Goal: Task Accomplishment & Management: Manage account settings

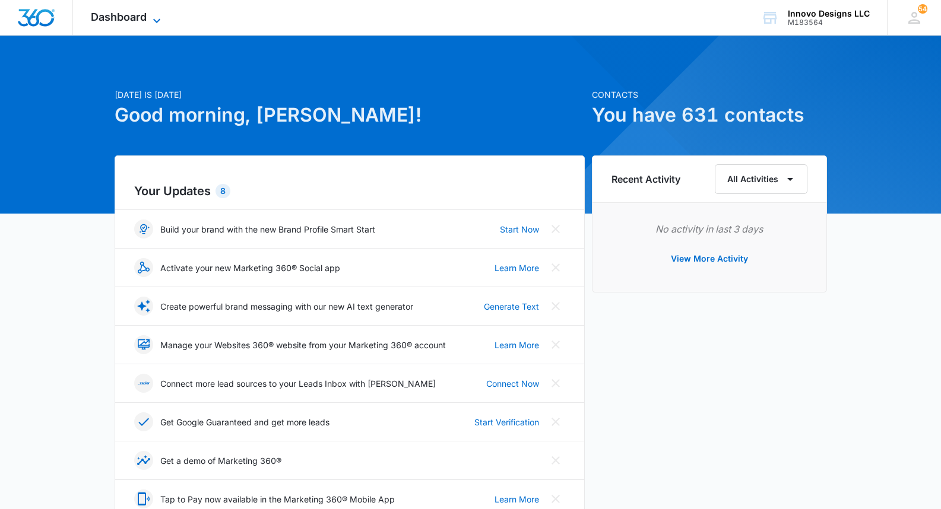
click at [154, 16] on icon at bounding box center [157, 21] width 14 height 14
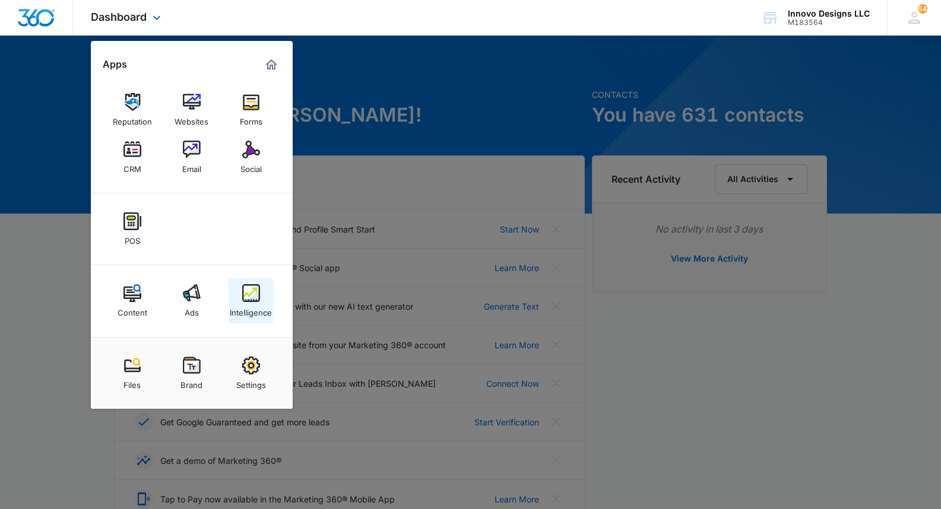
click at [248, 295] on img at bounding box center [251, 293] width 18 height 18
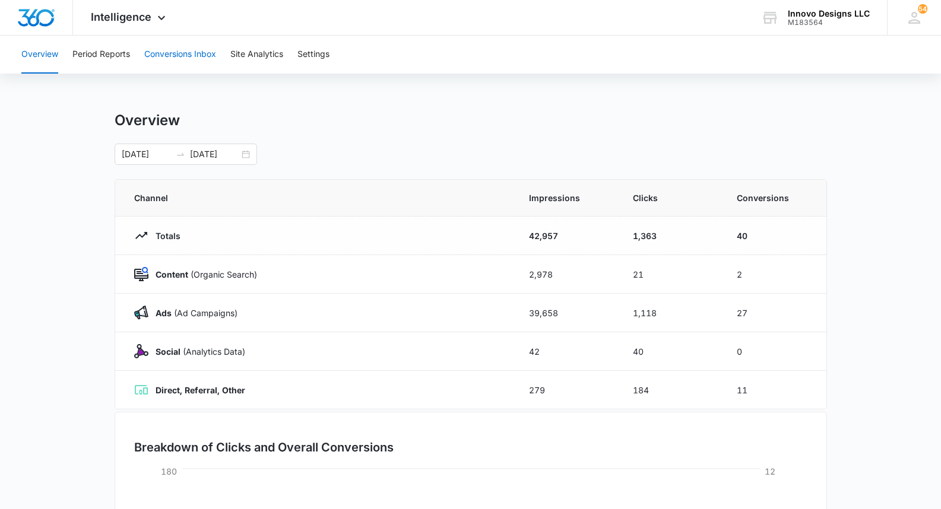
click at [163, 52] on button "Conversions Inbox" at bounding box center [180, 55] width 72 height 38
click at [94, 12] on span "Intelligence" at bounding box center [121, 17] width 61 height 12
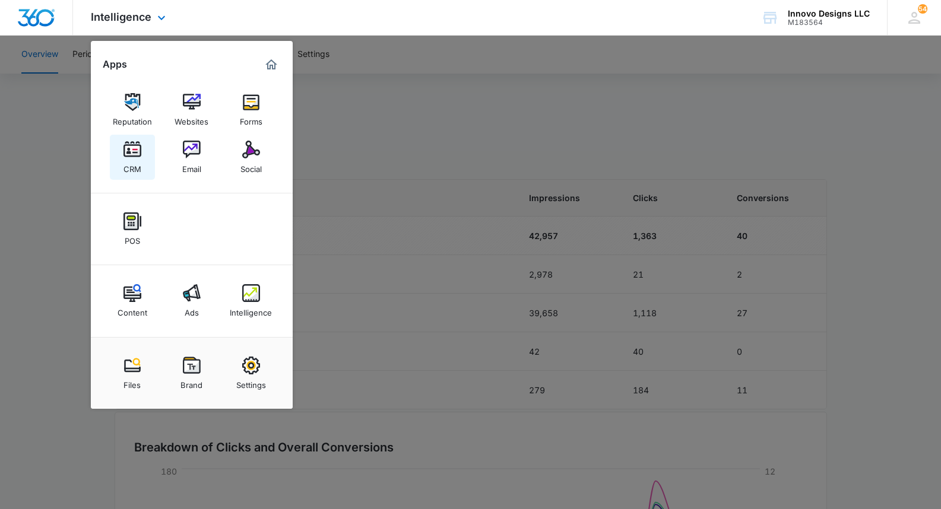
click at [134, 153] on img at bounding box center [133, 150] width 18 height 18
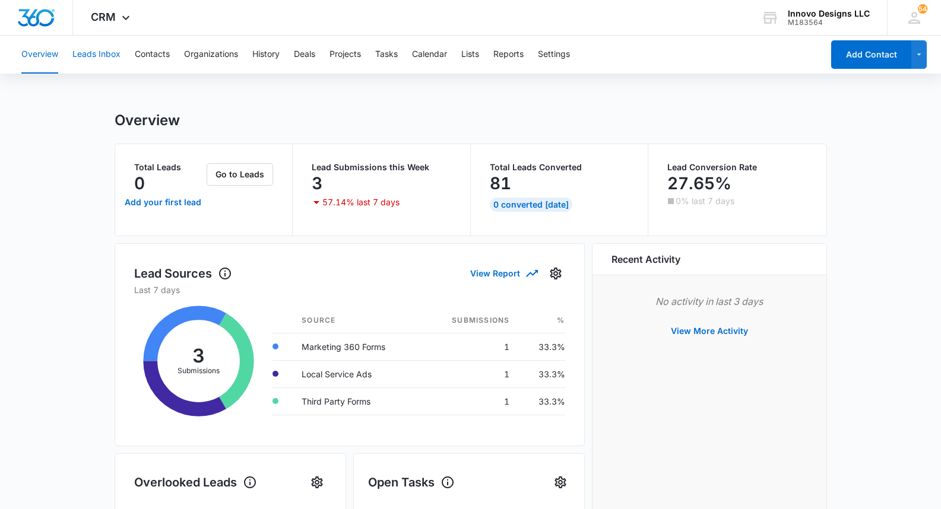
click at [98, 43] on button "Leads Inbox" at bounding box center [96, 55] width 48 height 38
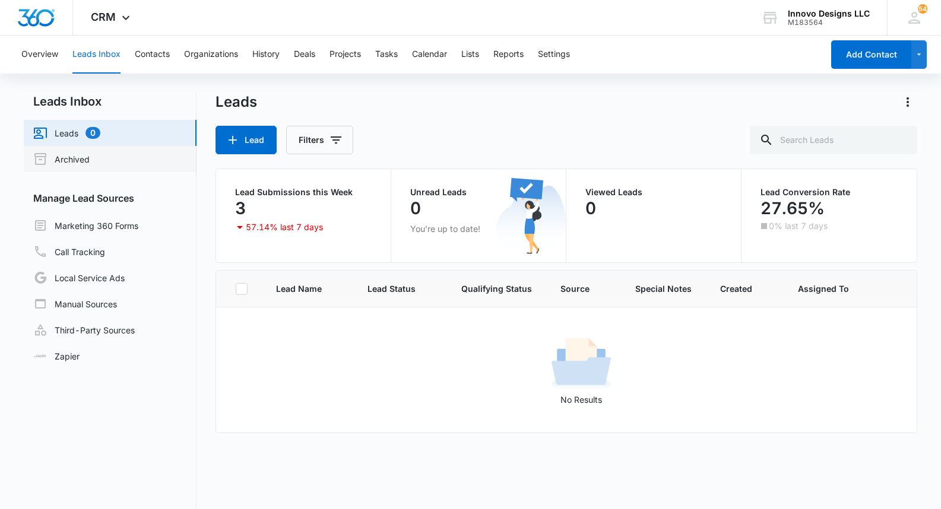
click at [53, 159] on link "Archived" at bounding box center [61, 159] width 56 height 14
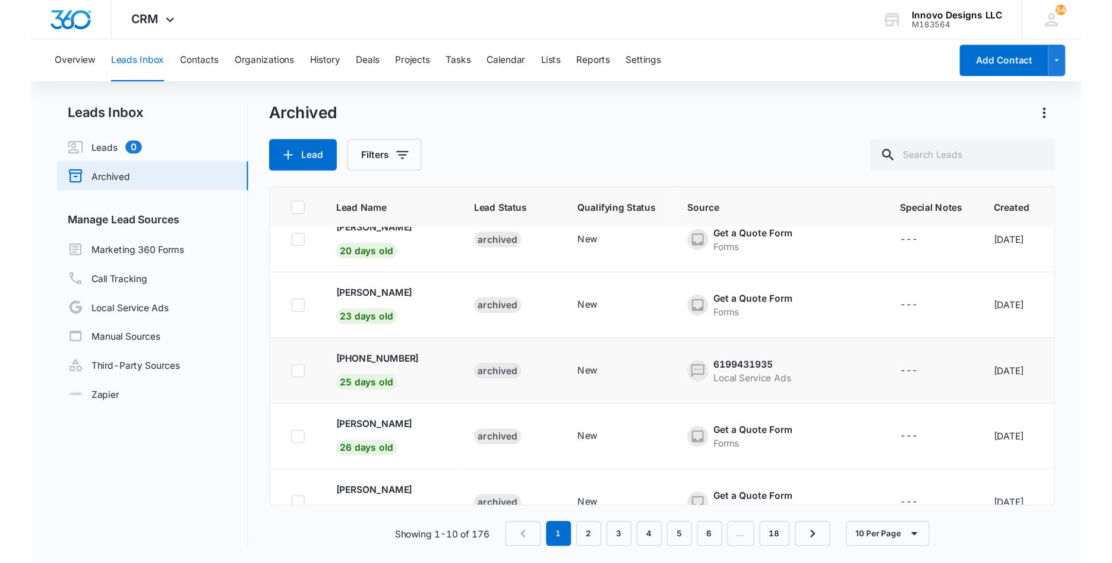
scroll to position [352, 0]
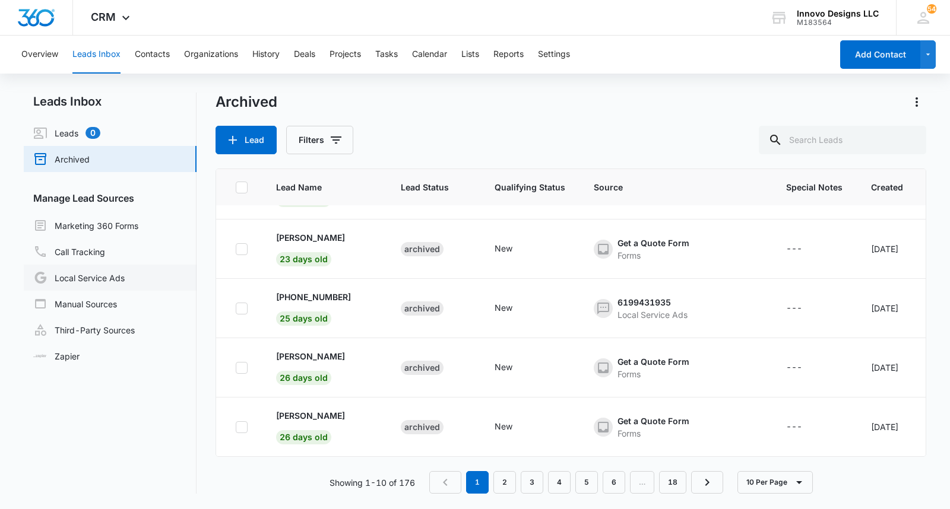
click at [121, 280] on link "Local Service Ads" at bounding box center [78, 278] width 91 height 14
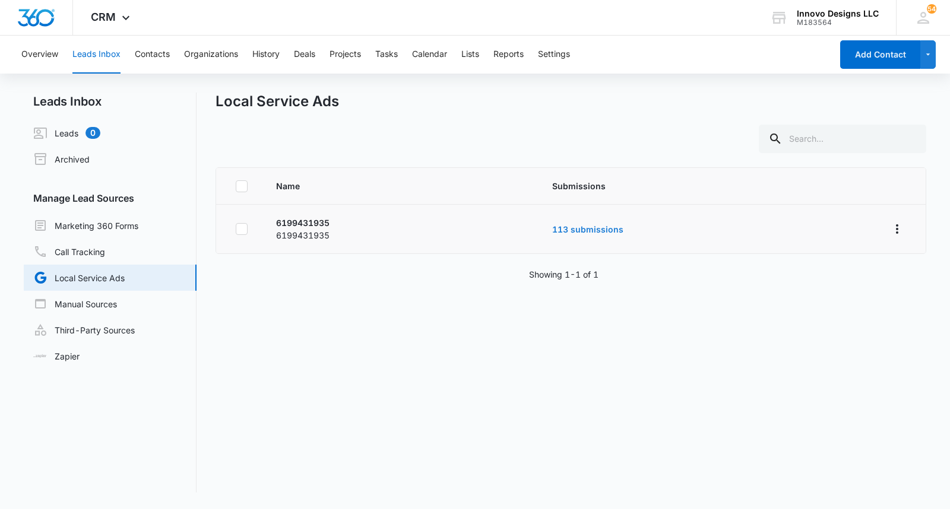
click at [588, 230] on link "113 submissions" at bounding box center [587, 229] width 71 height 10
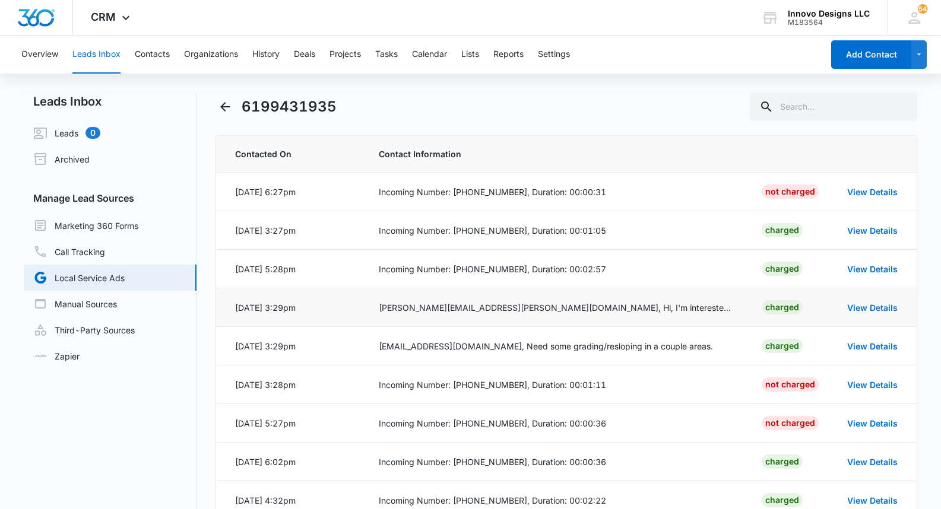
click at [551, 305] on div "[PERSON_NAME][EMAIL_ADDRESS][PERSON_NAME][DOMAIN_NAME], Hi, I'm interested in a…" at bounding box center [556, 308] width 355 height 12
click at [296, 307] on div "[DATE] 3:29pm" at bounding box center [265, 308] width 61 height 12
click at [879, 309] on link "View Details" at bounding box center [872, 308] width 50 height 10
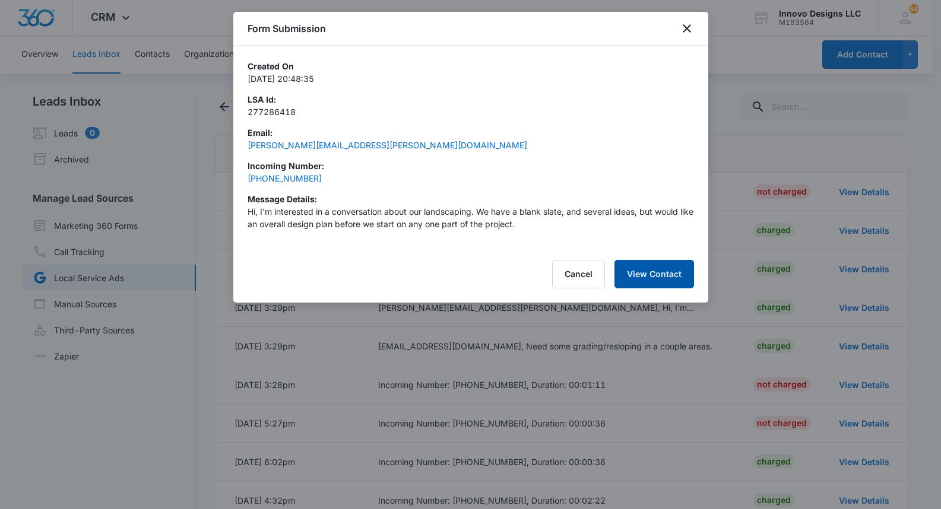
click at [669, 277] on button "View Contact" at bounding box center [655, 274] width 80 height 29
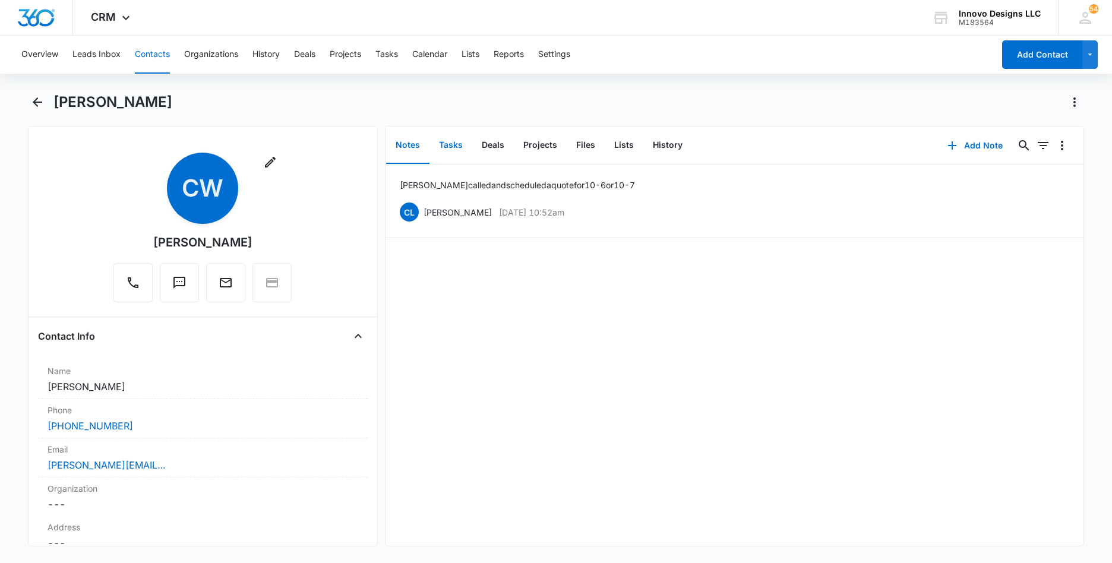
click at [444, 136] on button "Tasks" at bounding box center [450, 145] width 43 height 37
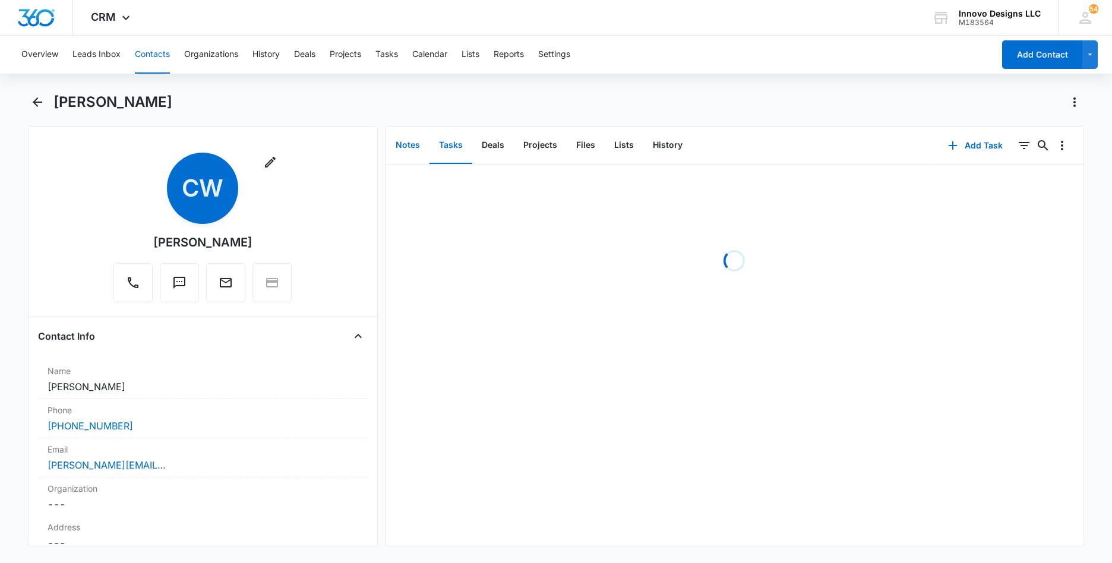
click at [417, 144] on button "Notes" at bounding box center [407, 145] width 43 height 37
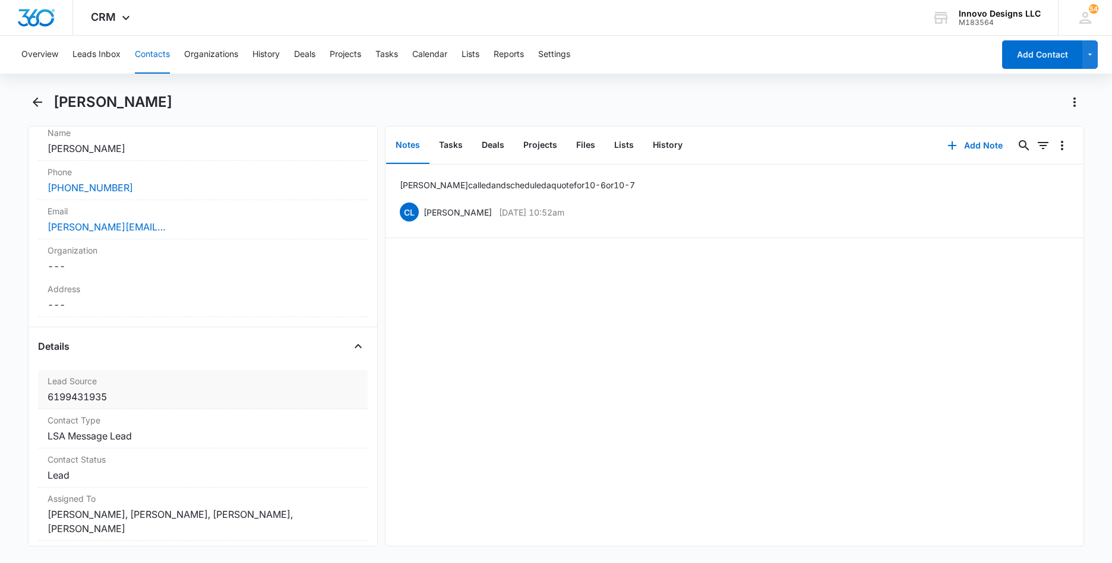
scroll to position [246, 0]
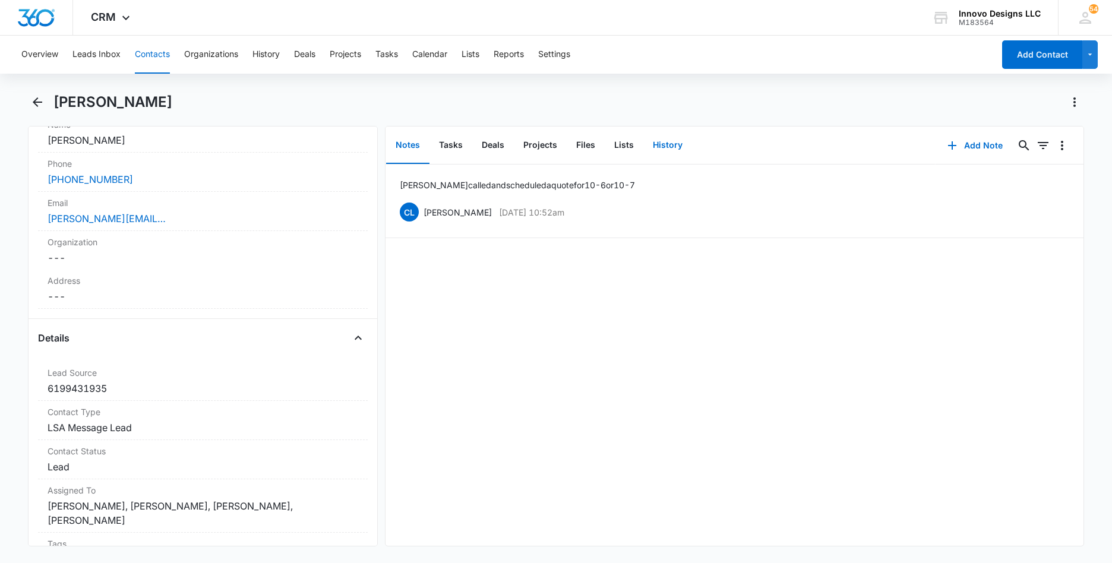
click at [645, 143] on button "History" at bounding box center [667, 145] width 49 height 37
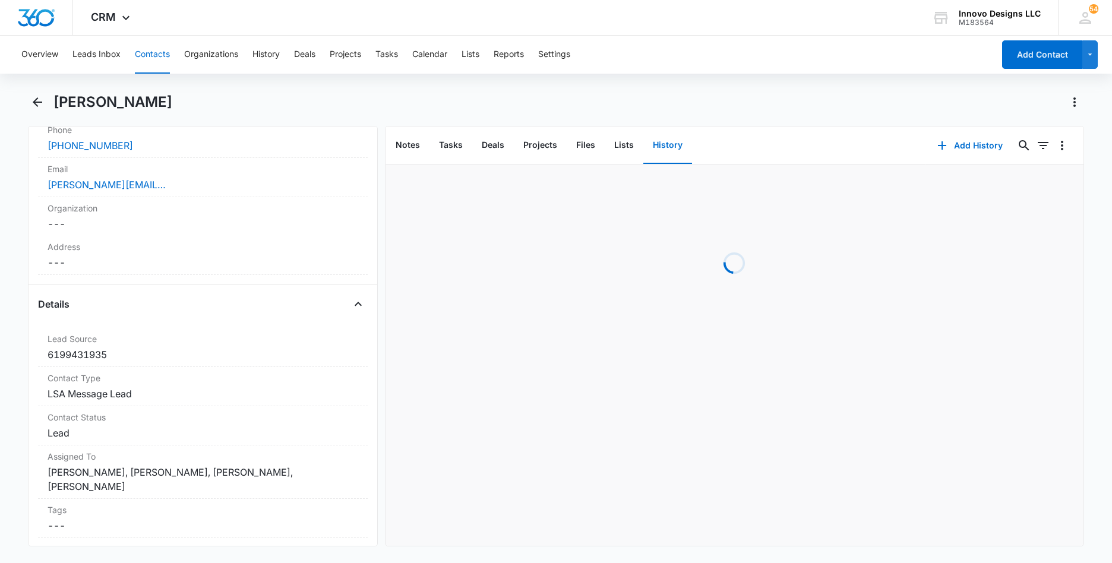
scroll to position [43, 0]
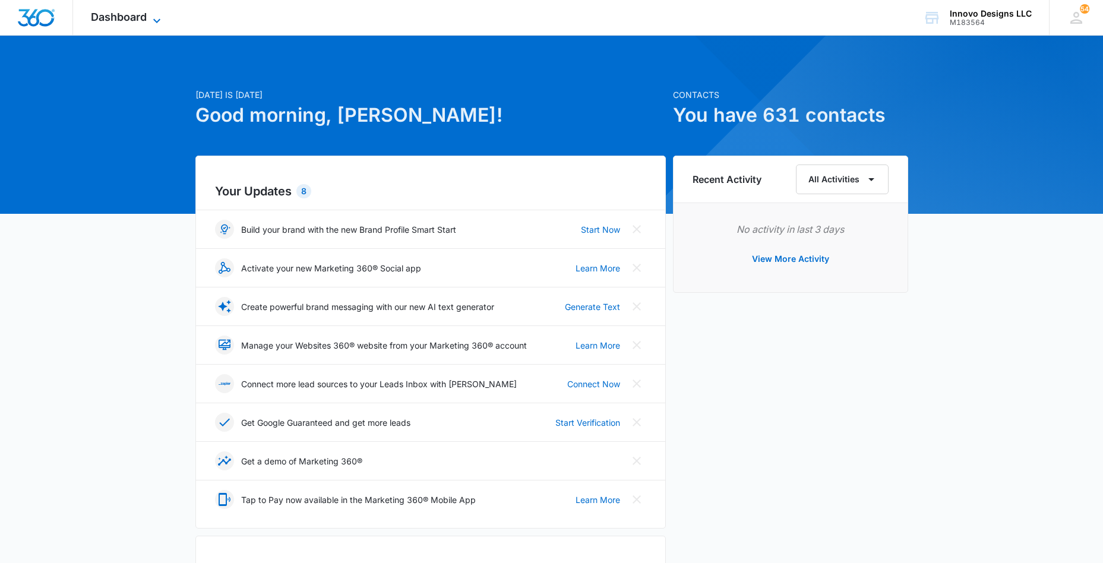
click at [96, 18] on span "Dashboard" at bounding box center [119, 17] width 56 height 12
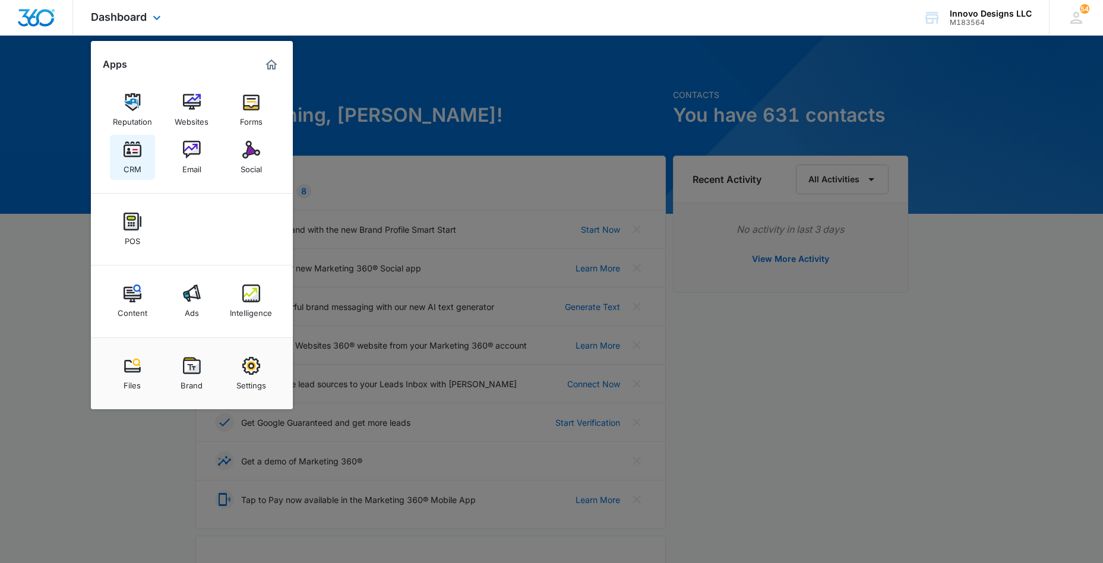
click at [132, 156] on img at bounding box center [133, 150] width 18 height 18
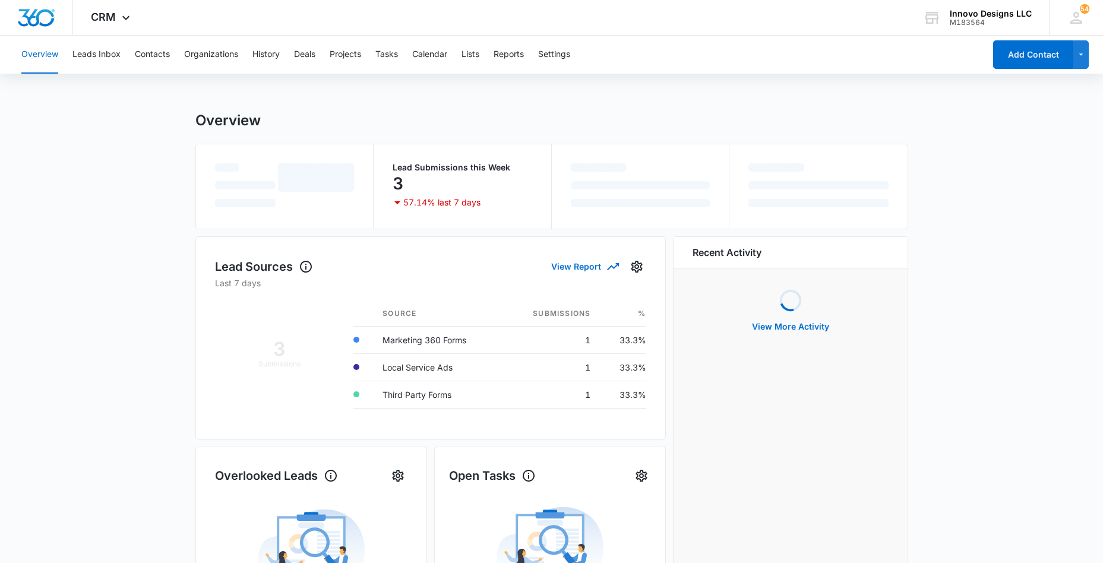
click at [122, 57] on div "Overview Leads Inbox Contacts Organizations History Deals Projects Tasks Calend…" at bounding box center [499, 55] width 970 height 38
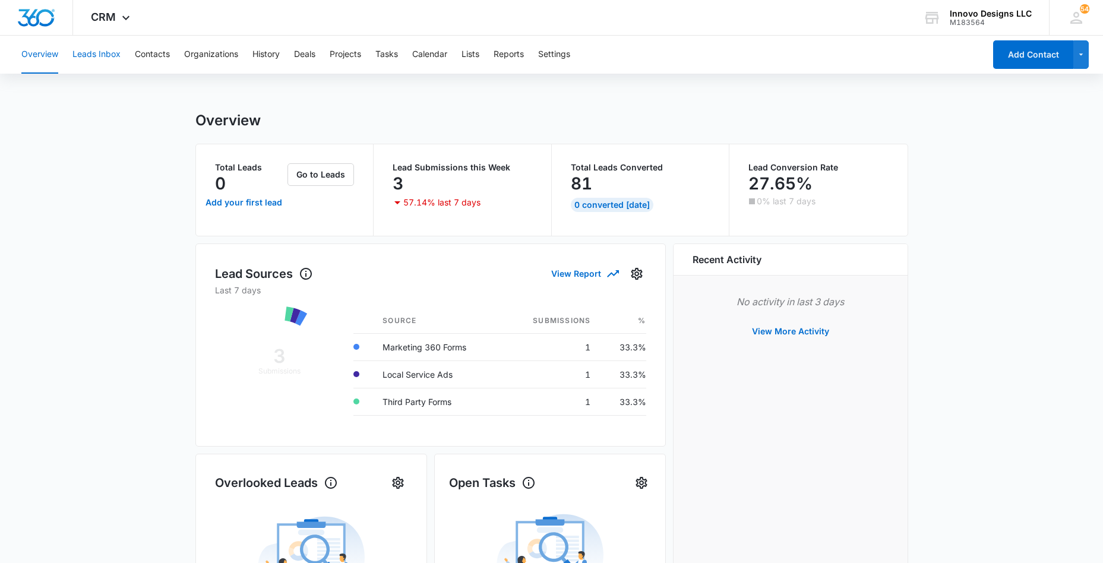
click at [118, 55] on button "Leads Inbox" at bounding box center [96, 55] width 48 height 38
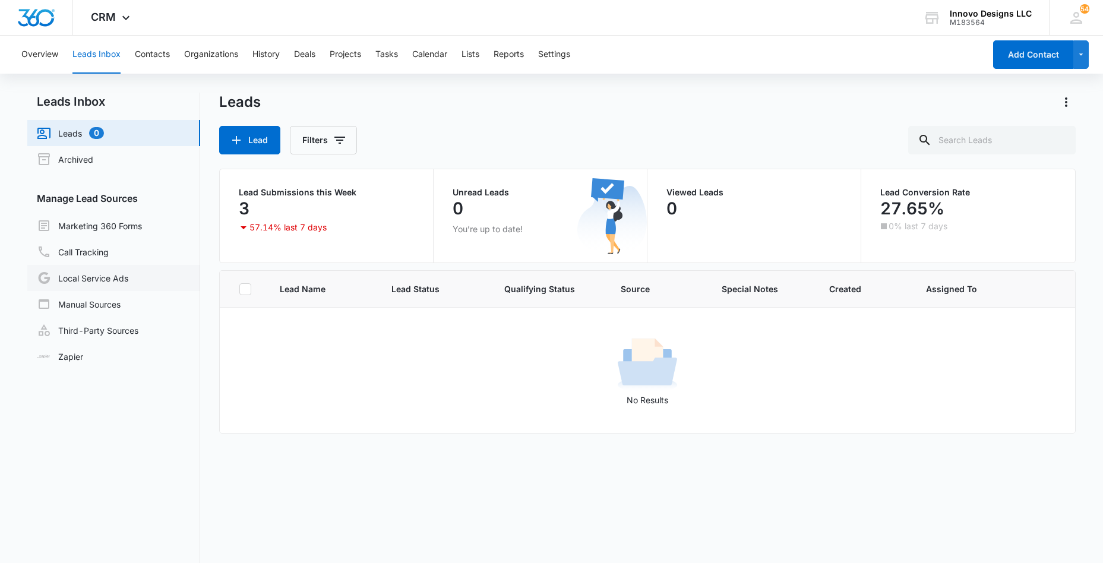
click at [117, 276] on link "Local Service Ads" at bounding box center [82, 278] width 91 height 14
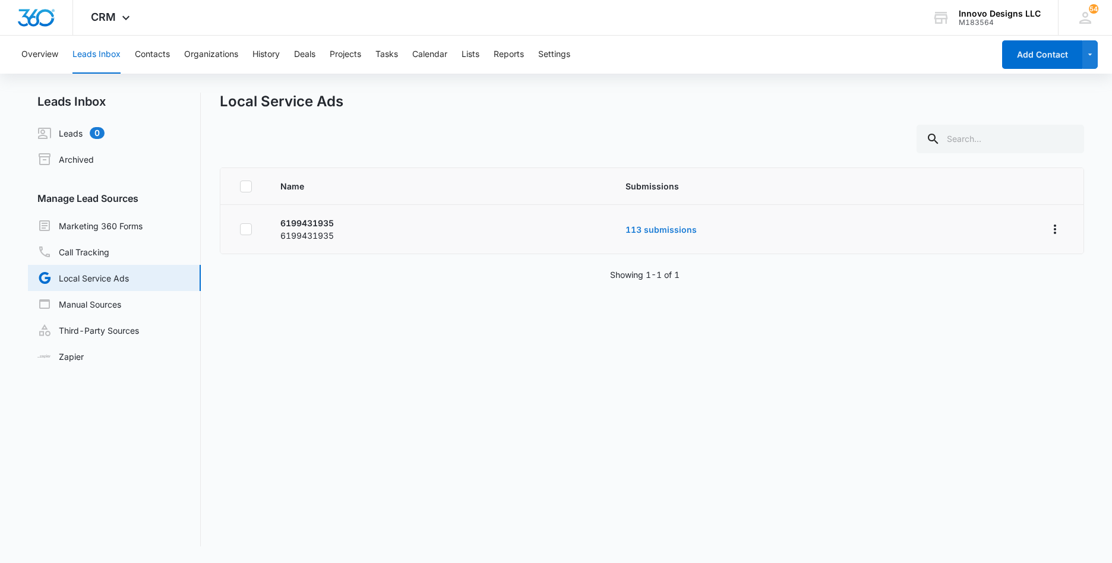
click at [650, 233] on link "113 submissions" at bounding box center [660, 229] width 71 height 10
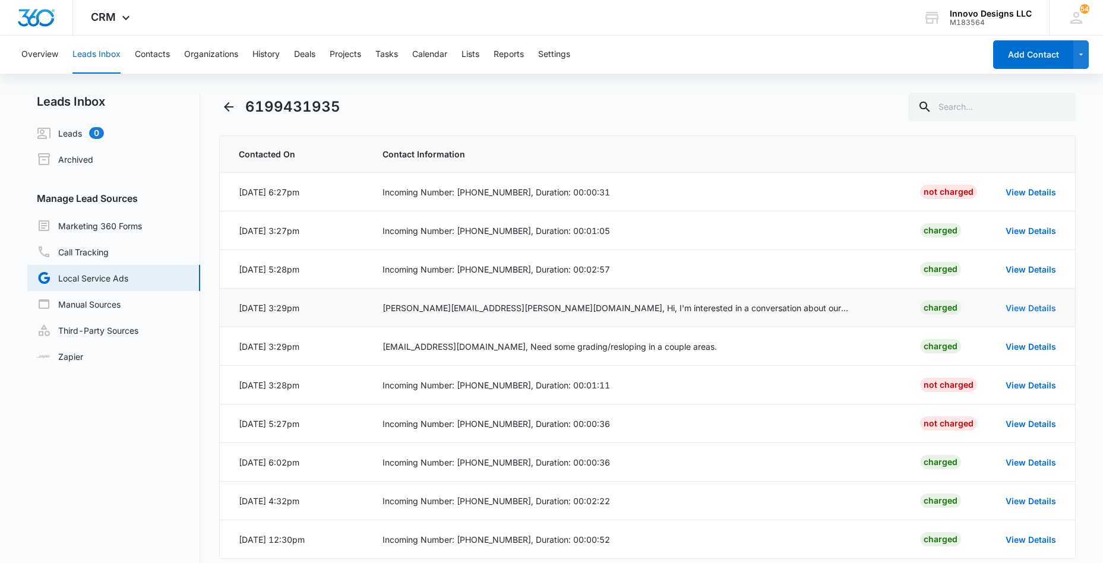
click at [1033, 307] on link "View Details" at bounding box center [1030, 308] width 50 height 10
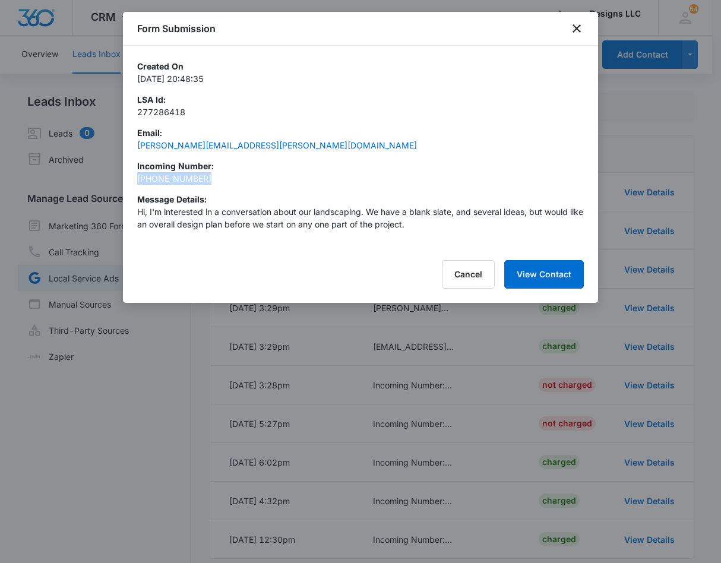
drag, startPoint x: 209, startPoint y: 178, endPoint x: 127, endPoint y: 178, distance: 81.9
click at [127, 178] on div "Created On 2025-10-01 20:48:35 LSA Id : 277286418 Email : christopher.g.west@gm…" at bounding box center [360, 147] width 475 height 202
click at [479, 278] on button "Cancel" at bounding box center [468, 274] width 53 height 29
